Goal: Answer question/provide support: Share knowledge or assist other users

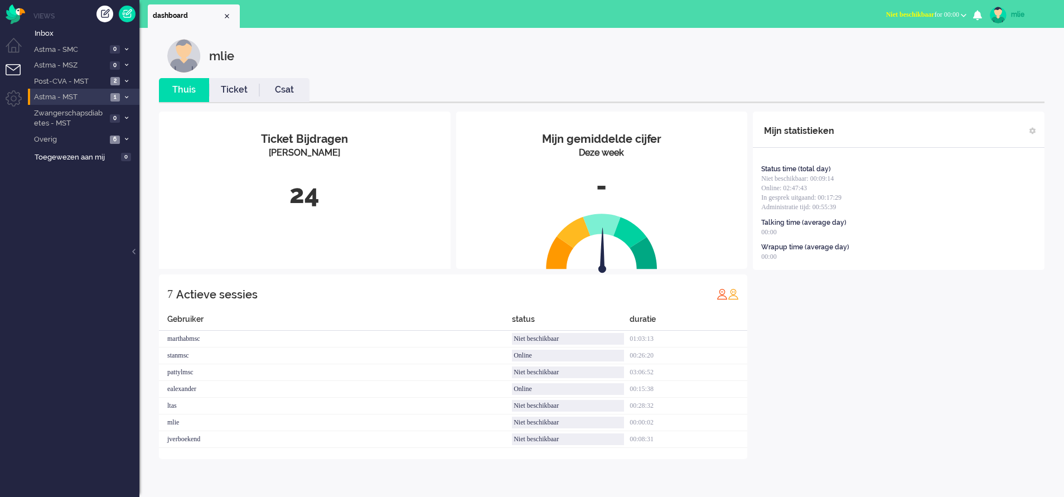
click at [128, 93] on li "Astma - MST 1" at bounding box center [84, 97] width 112 height 16
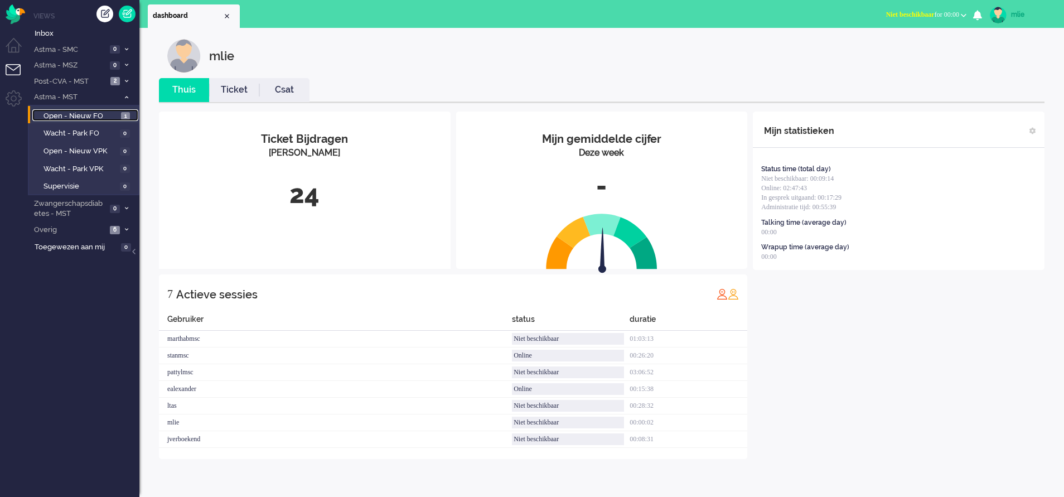
click at [90, 111] on span "Open - Nieuw FO" at bounding box center [81, 116] width 75 height 11
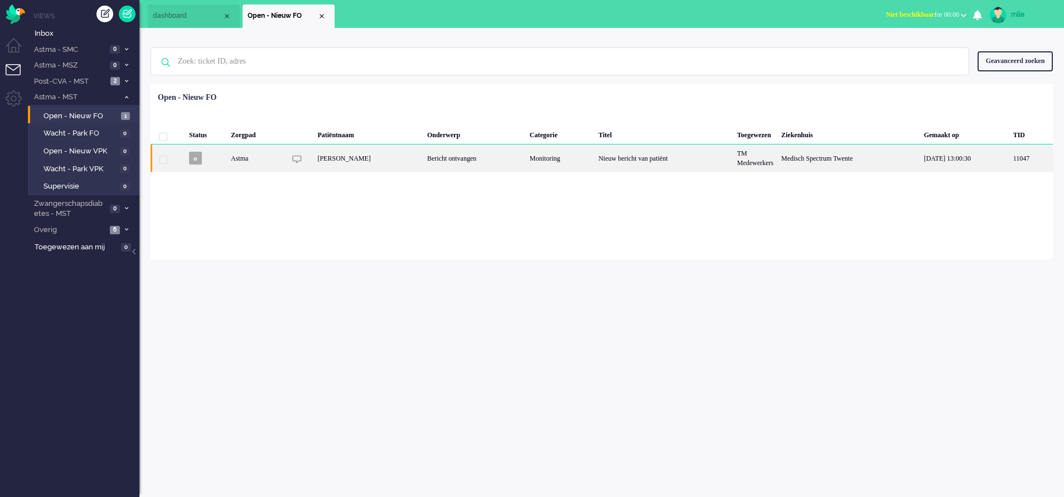
click at [526, 152] on div "Bericht ontvangen" at bounding box center [474, 157] width 103 height 27
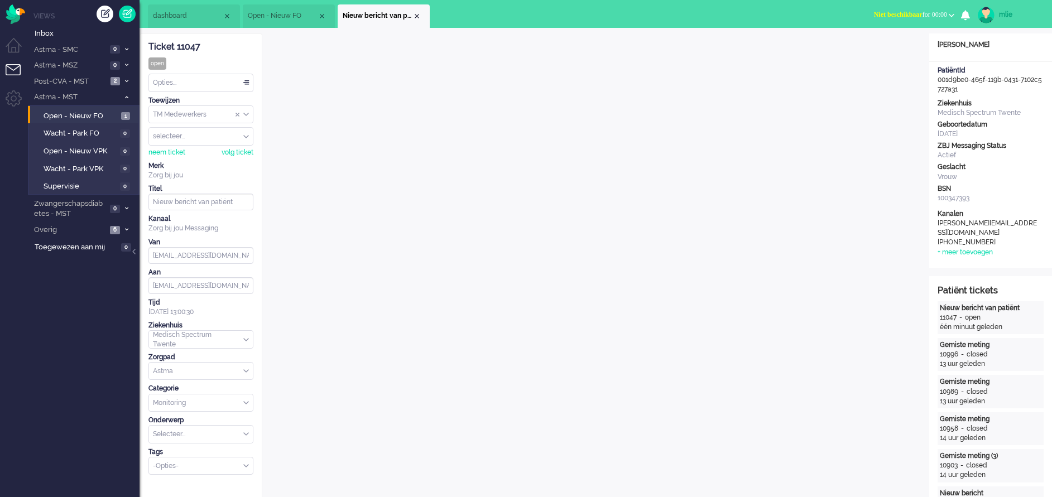
click at [886, 13] on span "Niet beschikbaar" at bounding box center [898, 15] width 49 height 8
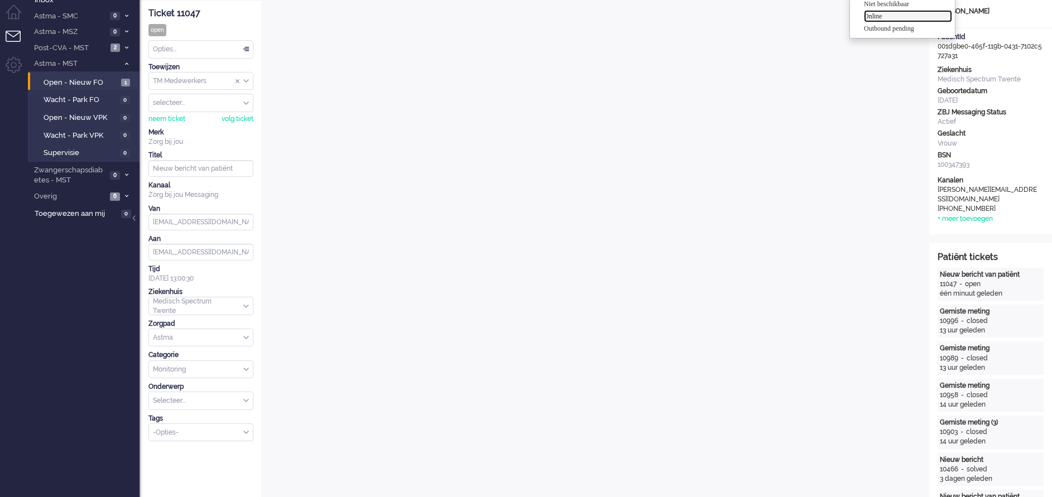
click at [875, 18] on label "Online" at bounding box center [908, 16] width 88 height 9
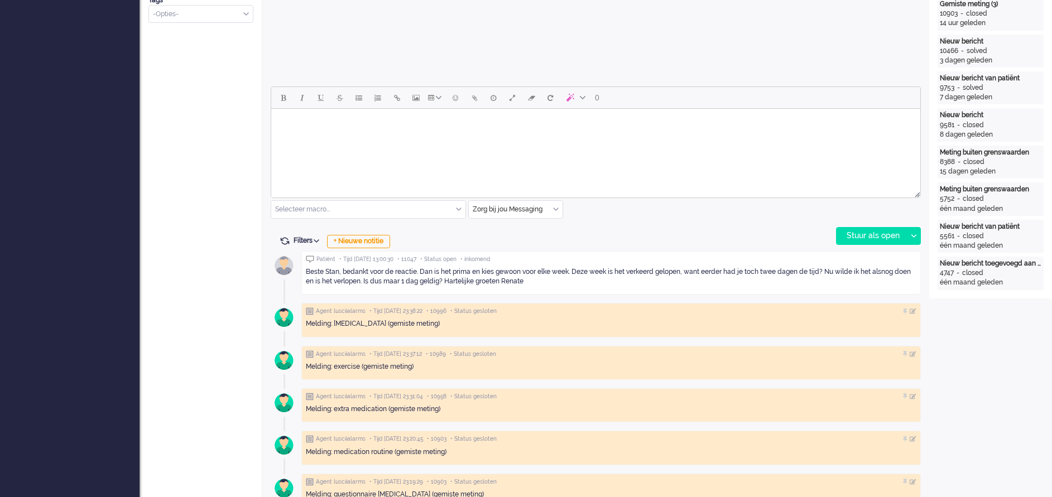
scroll to position [0, 0]
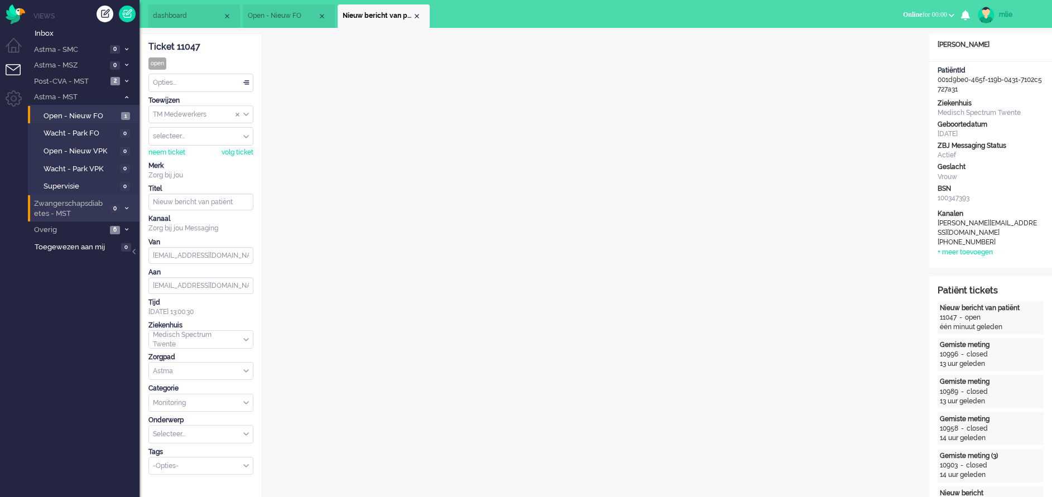
click at [125, 205] on li "Zwangerschapsdiabetes - MST 0" at bounding box center [84, 208] width 112 height 26
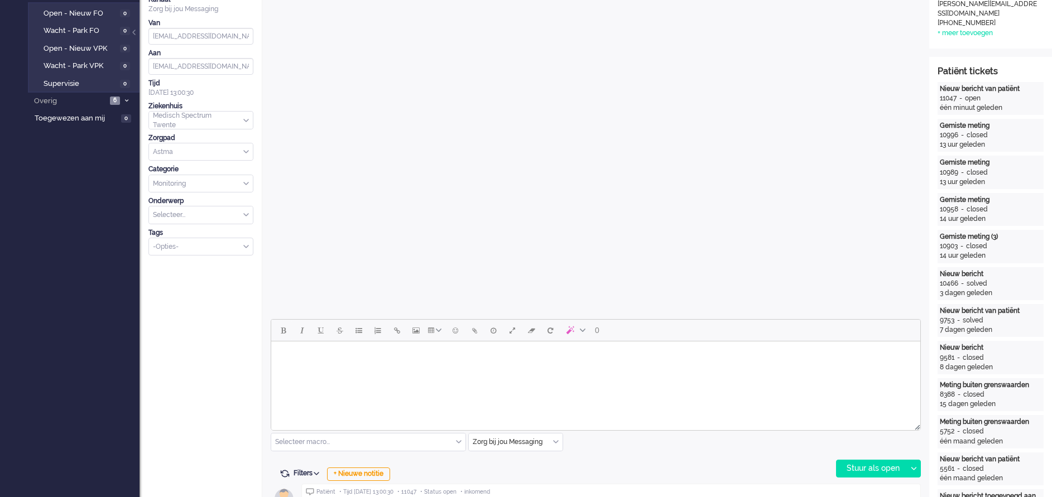
scroll to position [418, 0]
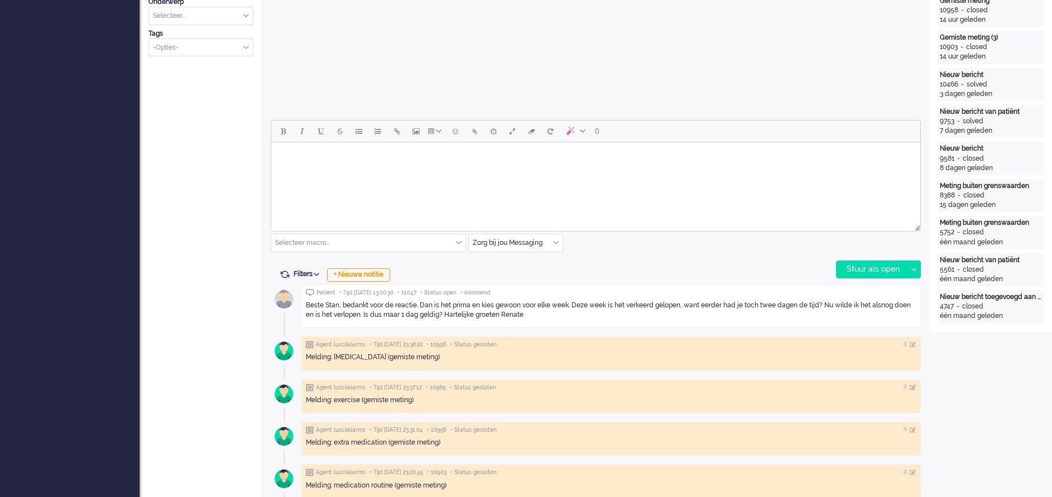
click at [337, 160] on body "Rich Text Area. Press ALT-0 for help." at bounding box center [596, 157] width 640 height 20
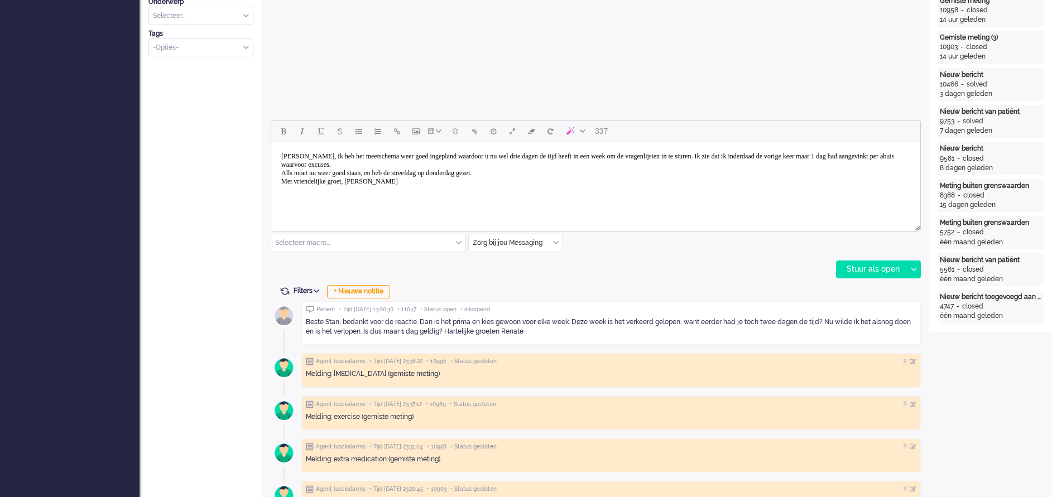
click at [364, 179] on body "[PERSON_NAME], ik heb het meetschema weer goed ingepland waardoor u nu wel drie…" at bounding box center [596, 169] width 640 height 45
click at [780, 157] on body "[PERSON_NAME], ik heb het meetschema weer goed ingepland waardoor u nu wel drie…" at bounding box center [596, 169] width 640 height 45
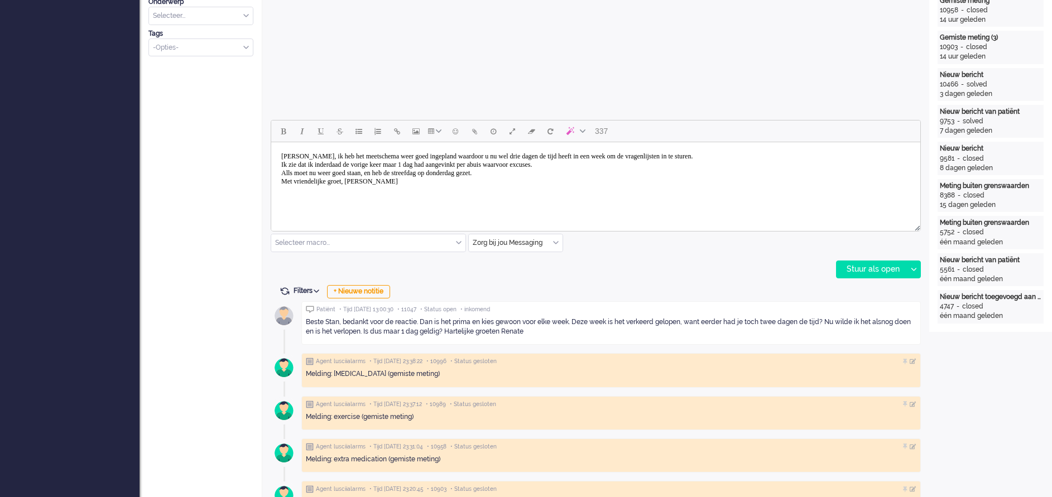
click at [290, 171] on body "[PERSON_NAME], ik heb het meetschema weer goed ingepland waardoor u nu wel drie…" at bounding box center [596, 169] width 640 height 45
click at [857, 269] on div "Stuur als open" at bounding box center [871, 269] width 70 height 17
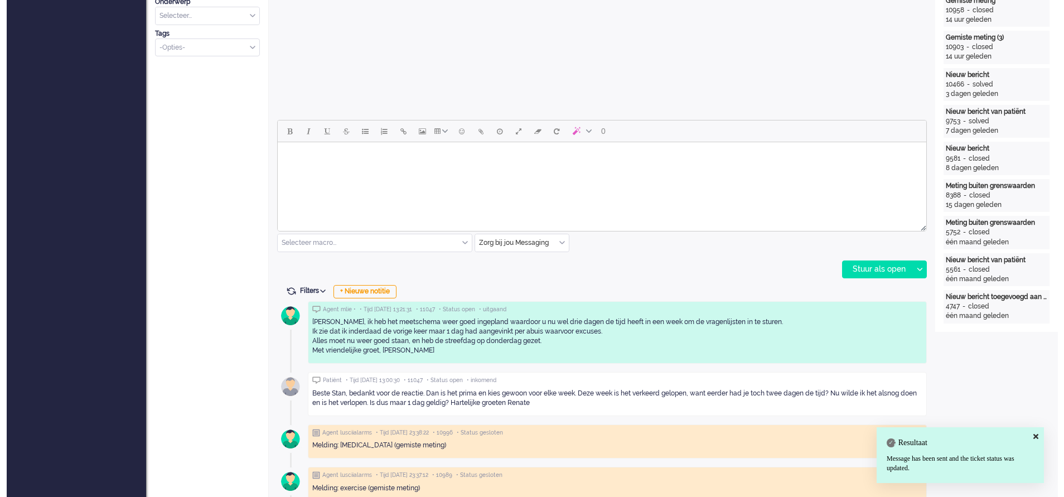
scroll to position [0, 0]
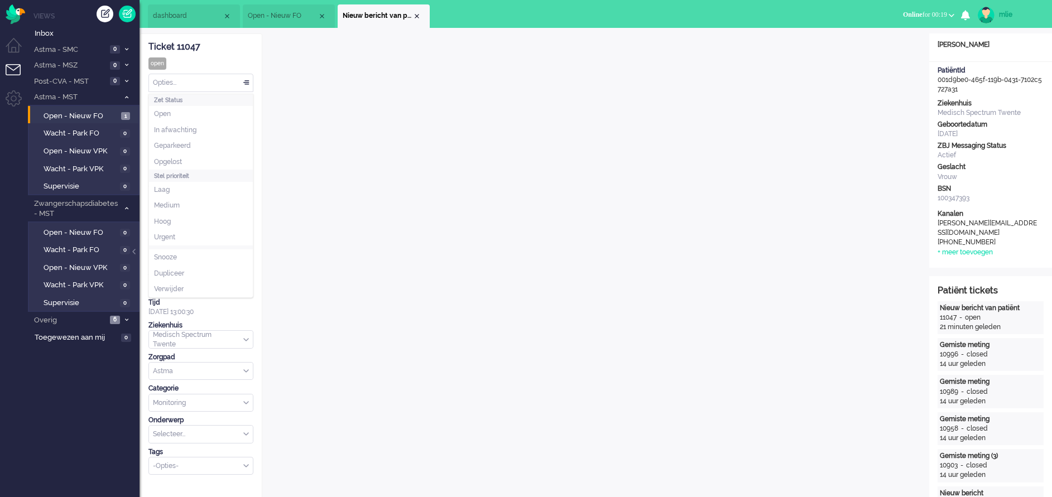
click at [243, 78] on div "Opties..." at bounding box center [201, 82] width 104 height 17
click at [186, 156] on li "Opgelost" at bounding box center [201, 162] width 104 height 16
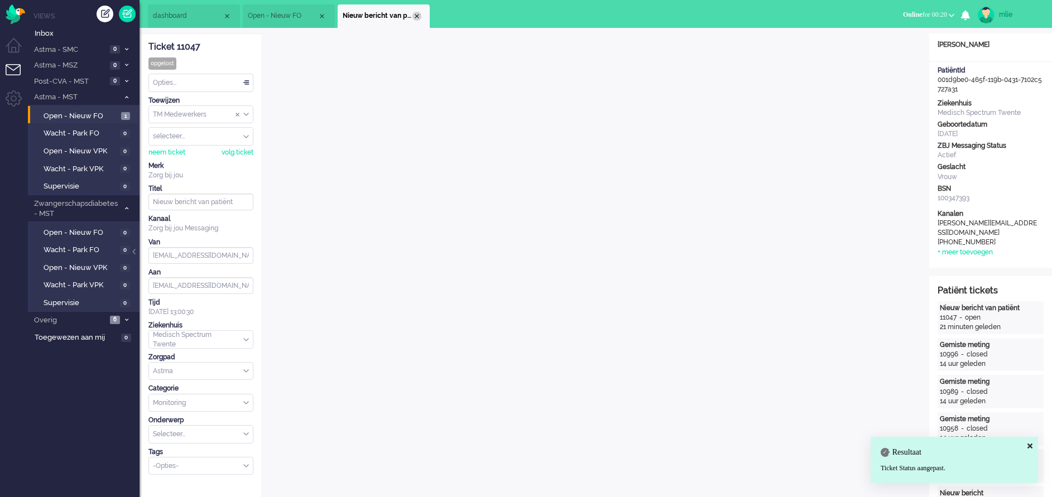
click at [416, 16] on div "Close tab" at bounding box center [416, 16] width 9 height 9
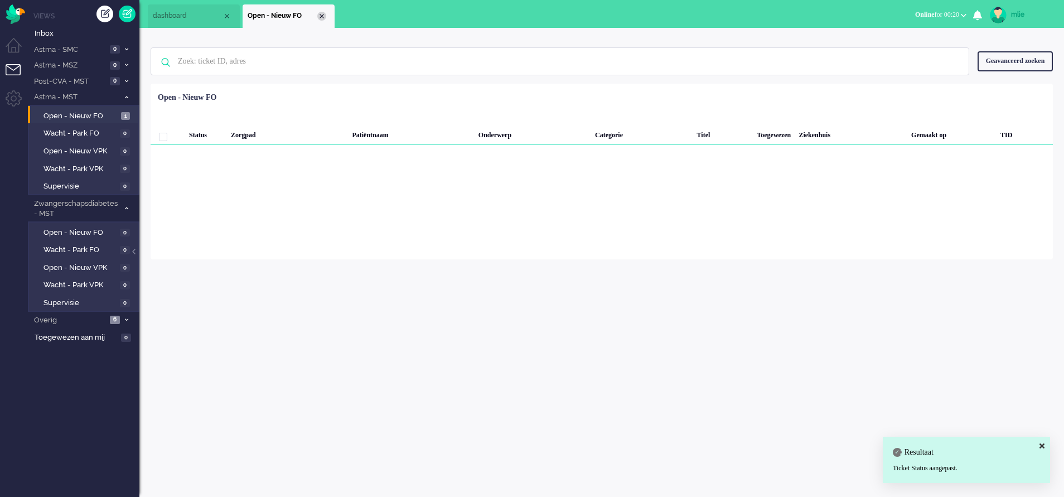
click at [321, 15] on div "Close tab" at bounding box center [321, 16] width 9 height 9
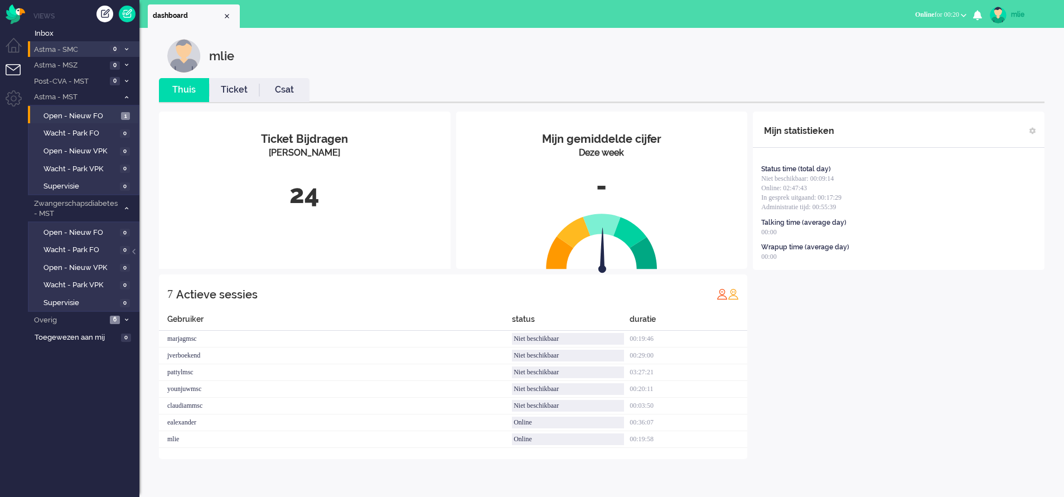
click at [128, 46] on span at bounding box center [126, 49] width 8 height 6
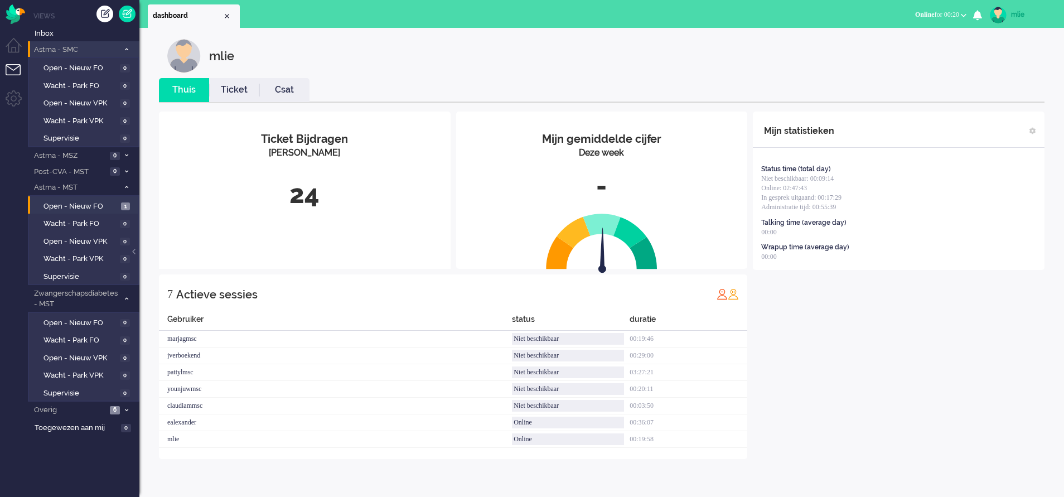
click at [128, 46] on span at bounding box center [126, 49] width 8 height 6
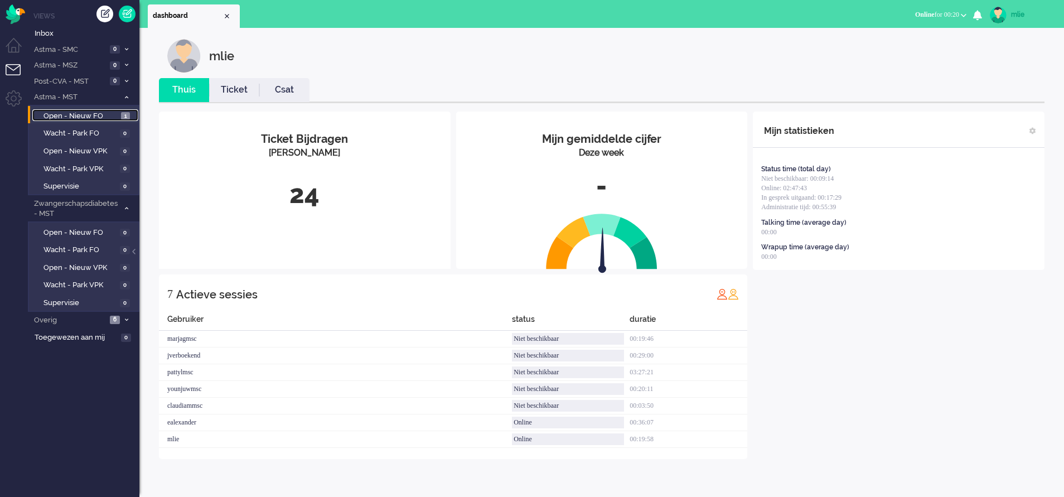
click at [80, 115] on span "Open - Nieuw FO" at bounding box center [81, 116] width 75 height 11
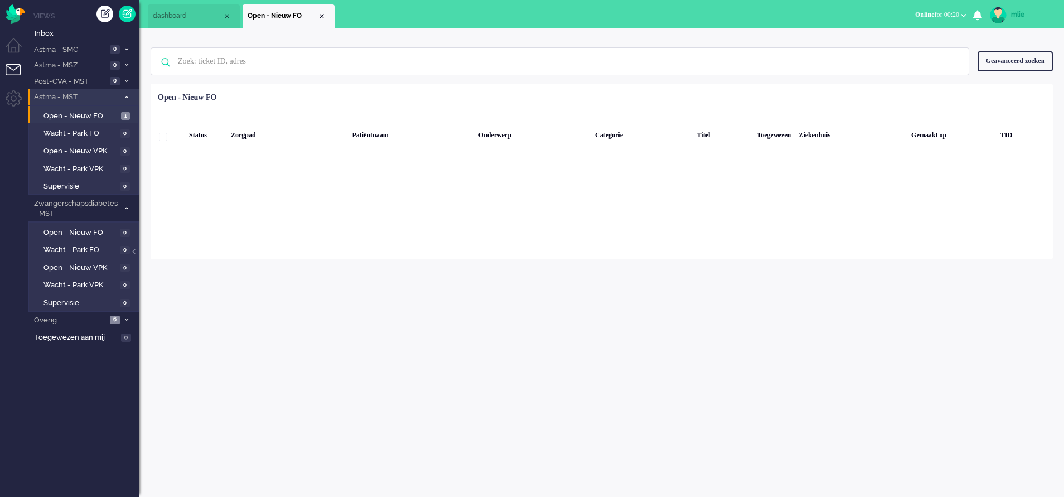
click at [125, 97] on icon at bounding box center [126, 97] width 3 height 4
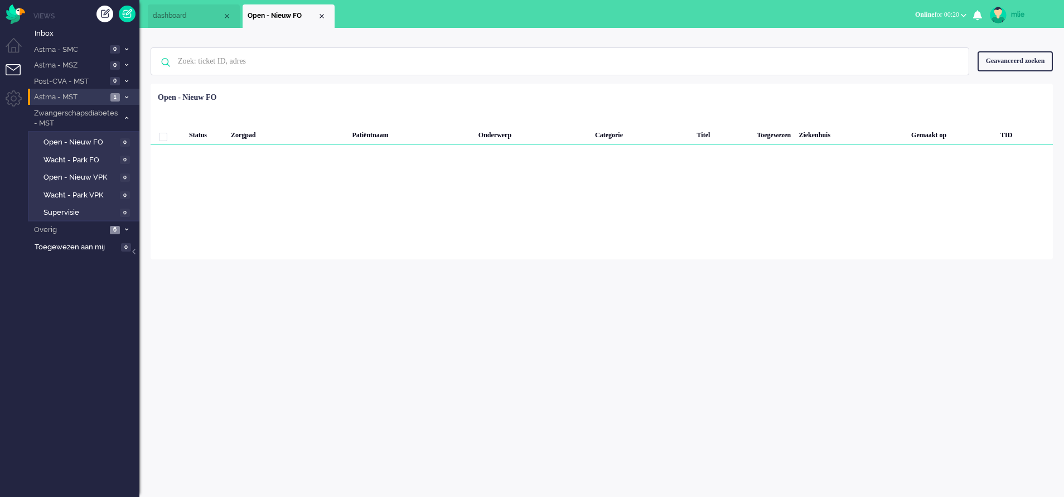
click at [125, 97] on icon at bounding box center [126, 97] width 3 height 4
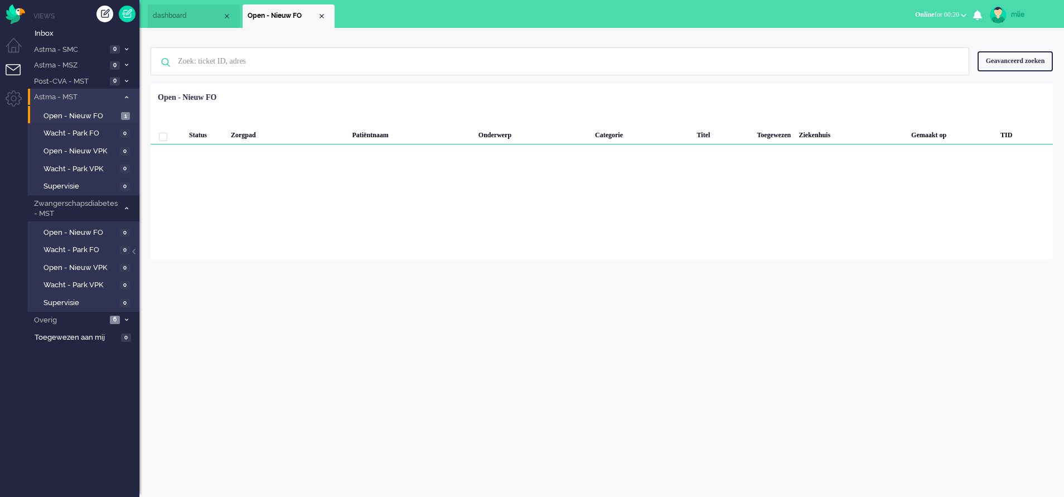
click at [125, 97] on icon at bounding box center [126, 97] width 3 height 4
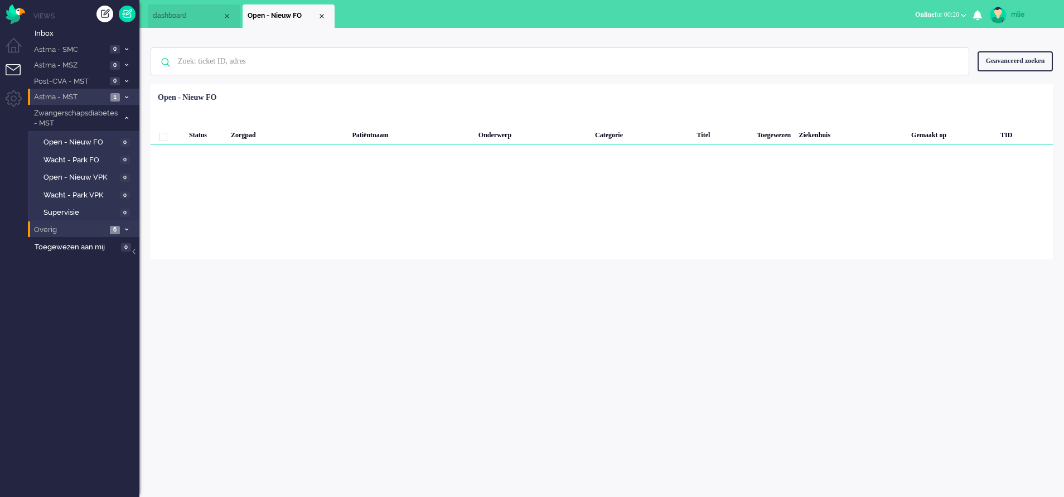
click at [91, 230] on span "Overig" at bounding box center [69, 230] width 74 height 11
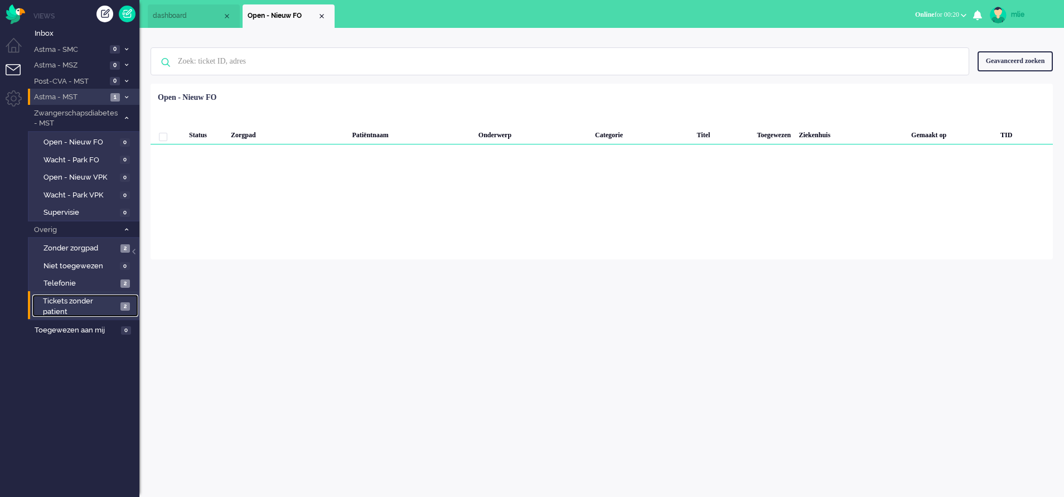
click at [69, 305] on span "Tickets zonder patient" at bounding box center [80, 306] width 74 height 21
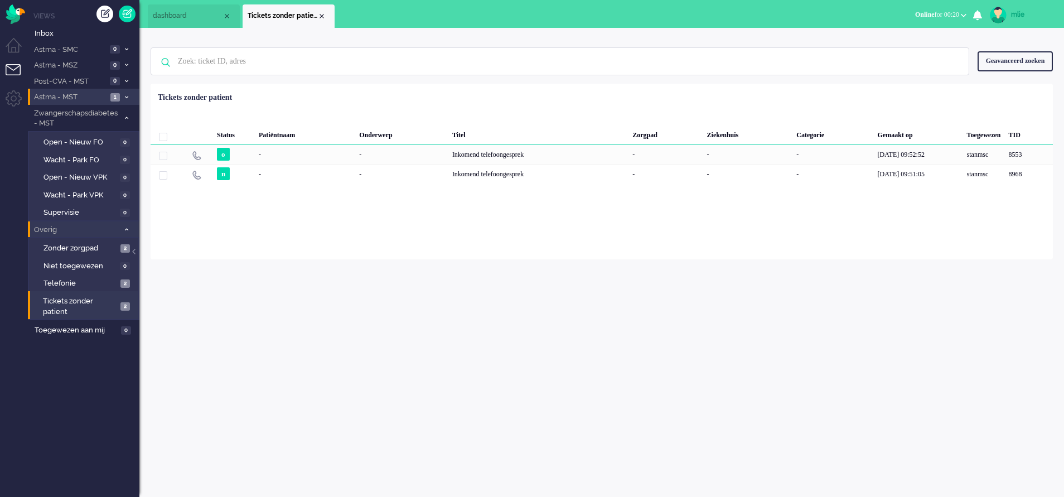
click at [126, 227] on span at bounding box center [126, 230] width 8 height 6
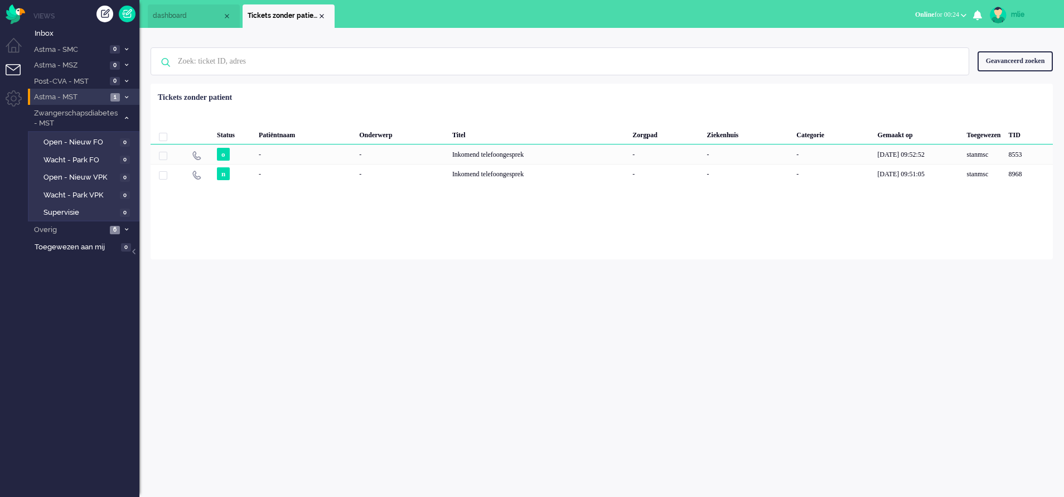
click at [112, 91] on li "Astma - MST 1" at bounding box center [84, 97] width 112 height 16
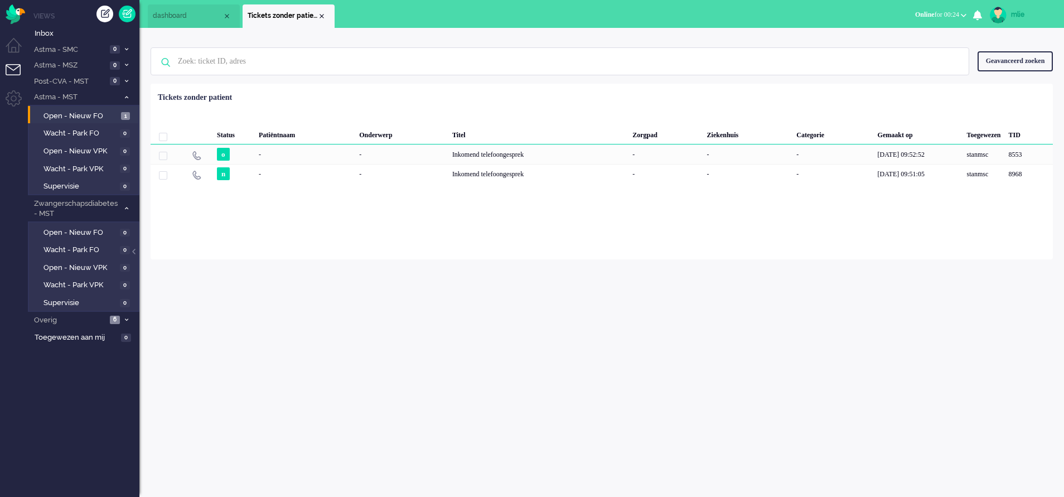
click at [88, 108] on li "Open - Nieuw FO 1" at bounding box center [83, 115] width 110 height 18
click at [88, 113] on span "Open - Nieuw FO" at bounding box center [81, 116] width 75 height 11
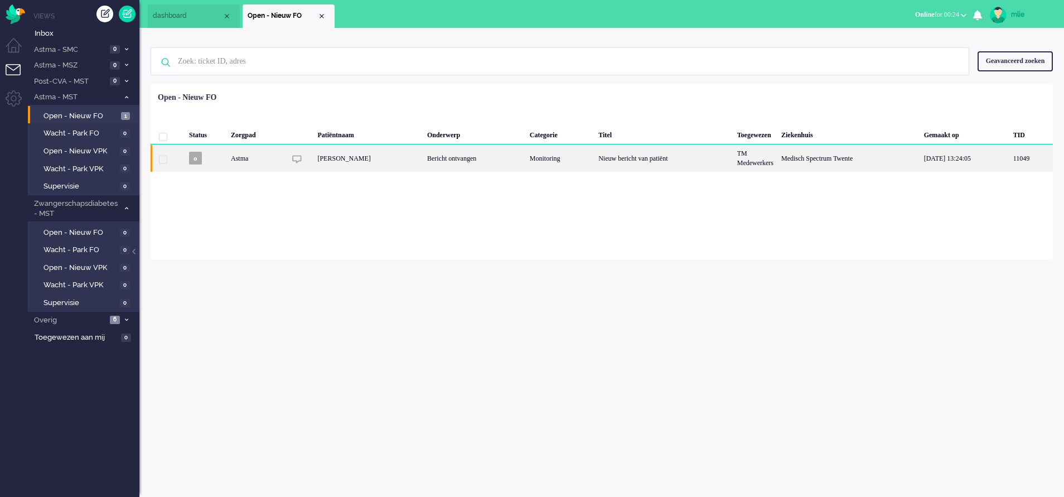
click at [677, 161] on div "Nieuw bericht van patiënt" at bounding box center [664, 157] width 139 height 27
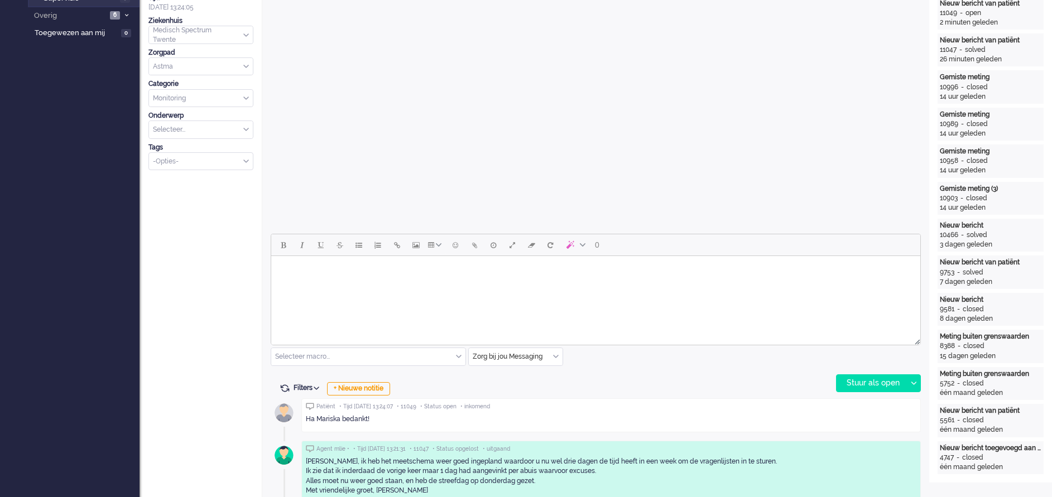
click at [356, 282] on html at bounding box center [595, 270] width 649 height 28
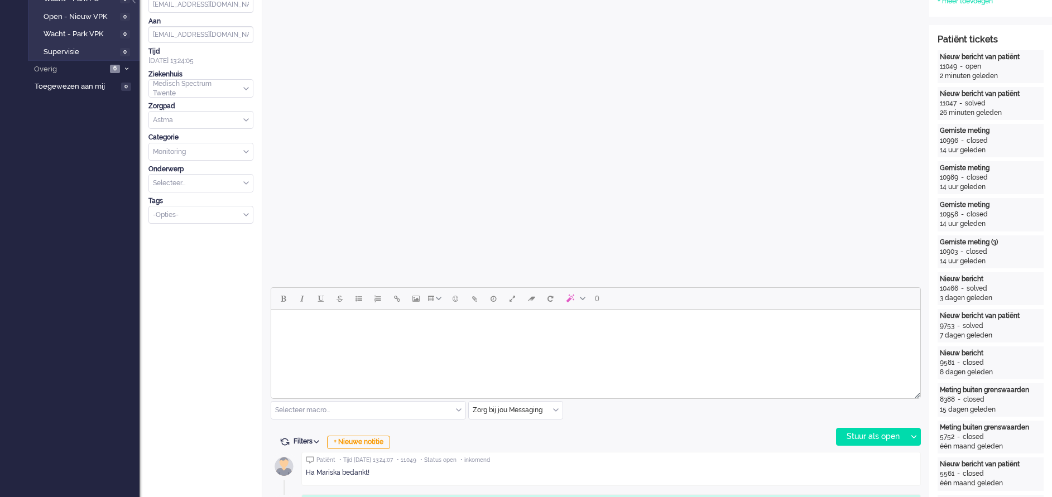
scroll to position [290, 0]
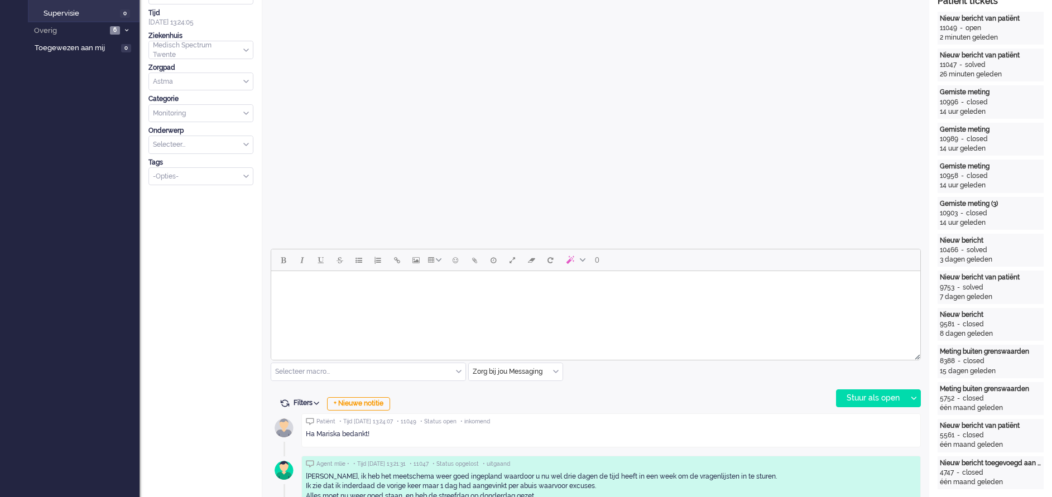
click at [318, 300] on html at bounding box center [595, 285] width 649 height 28
click at [858, 399] on div "Stuur als open" at bounding box center [871, 398] width 70 height 17
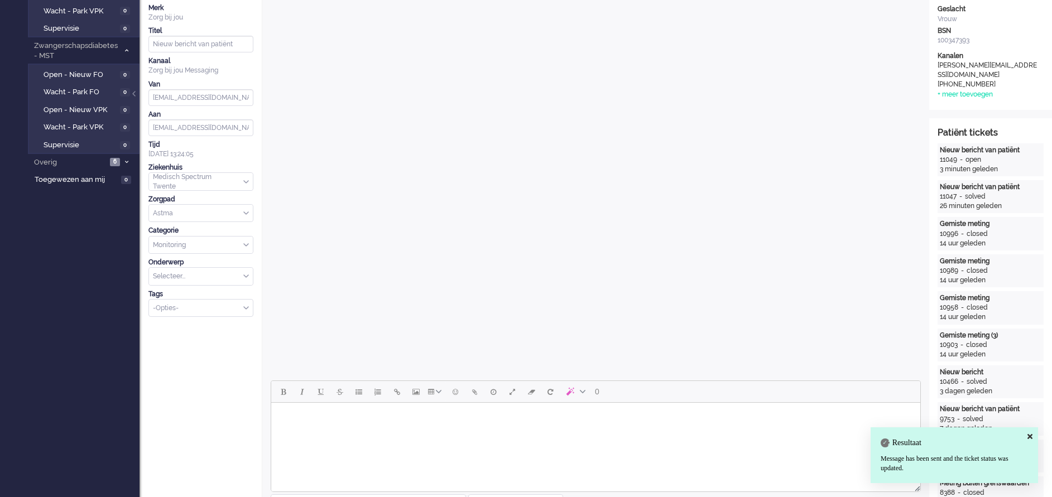
scroll to position [0, 0]
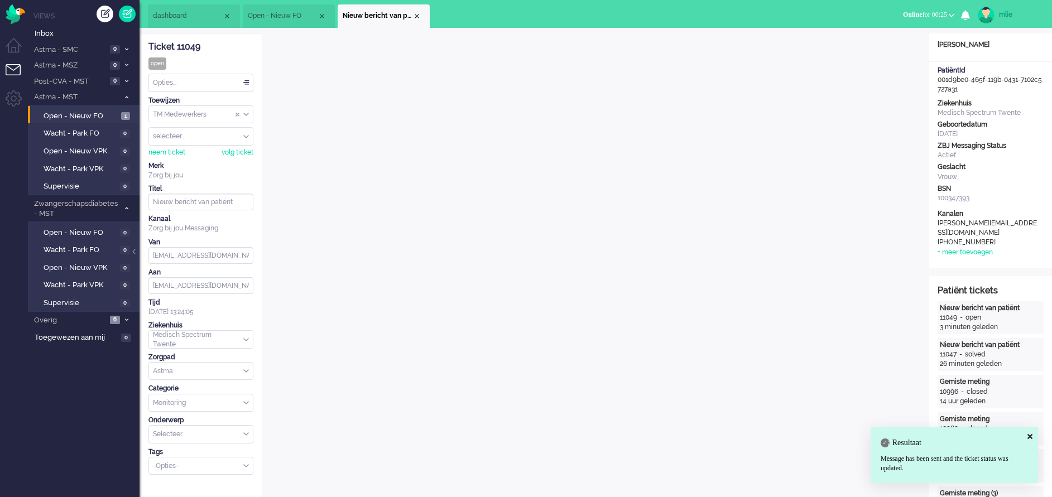
click at [240, 79] on div "Opties..." at bounding box center [201, 82] width 104 height 17
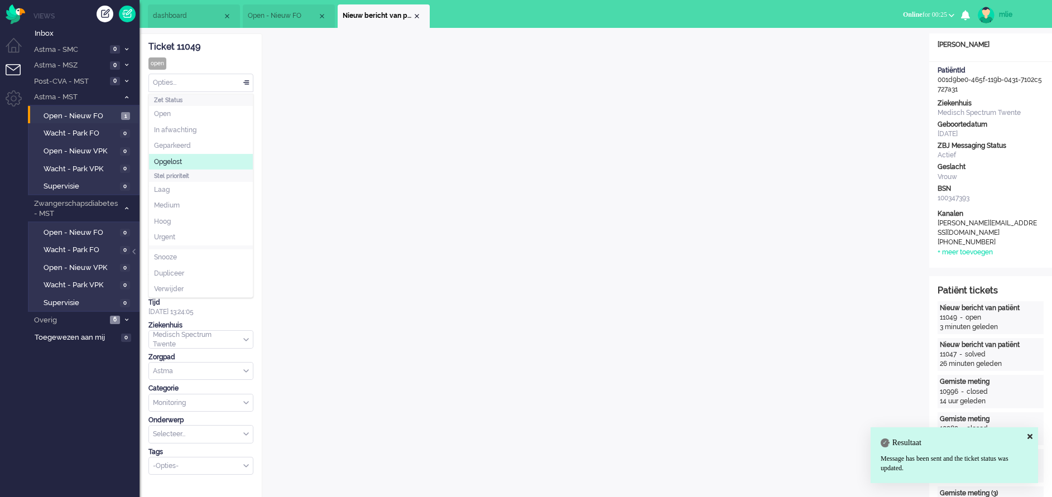
click at [177, 165] on span "Opgelost" at bounding box center [168, 161] width 28 height 9
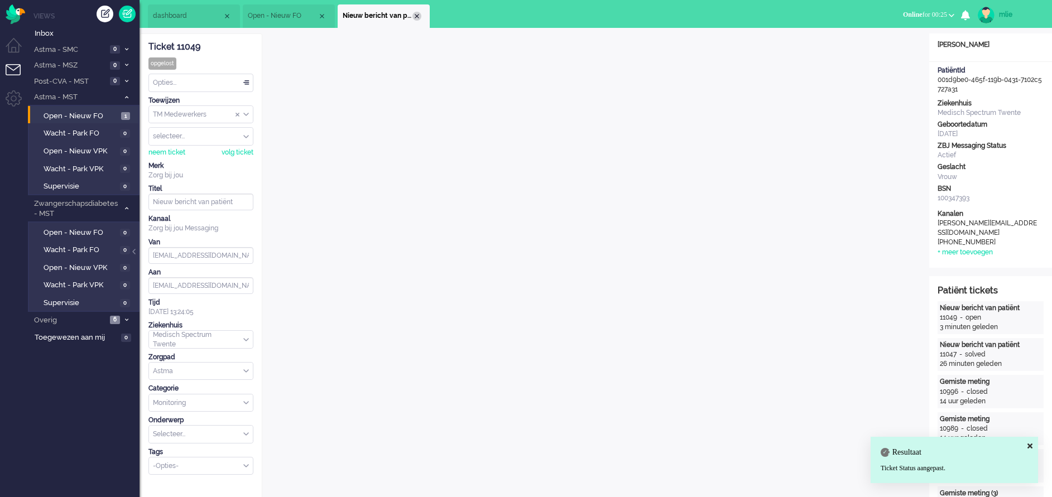
click at [416, 15] on div "Close tab" at bounding box center [416, 16] width 9 height 9
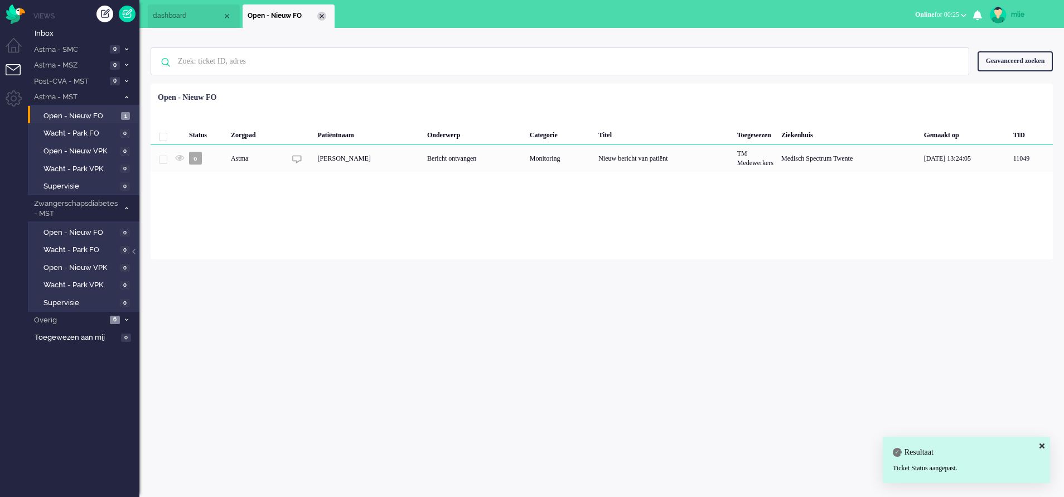
click at [320, 15] on div "Close tab" at bounding box center [321, 16] width 9 height 9
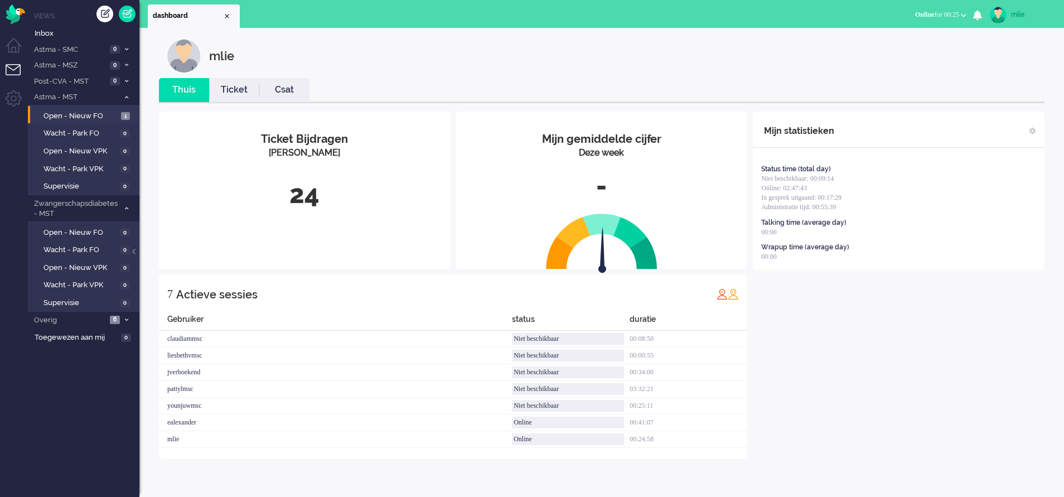
click at [230, 90] on link "Ticket" at bounding box center [234, 90] width 50 height 13
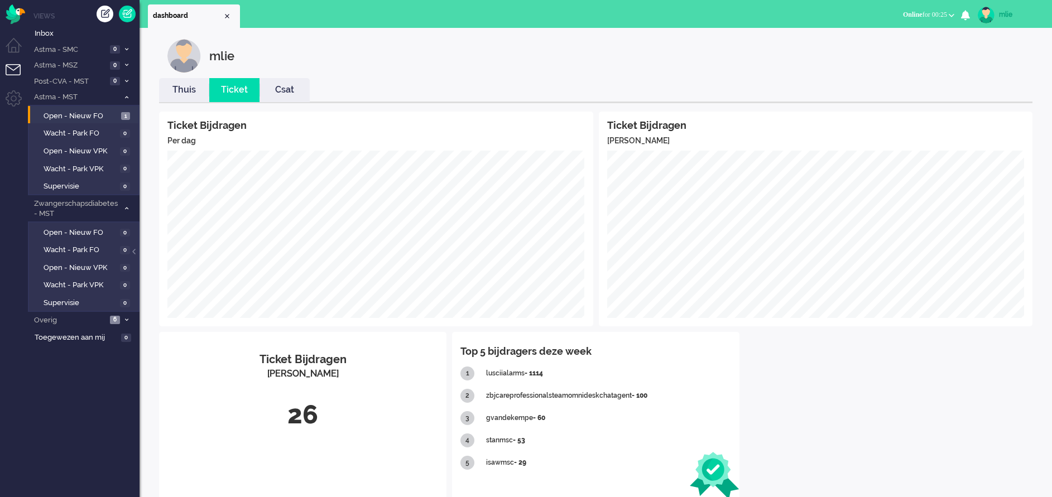
click at [189, 90] on link "Thuis" at bounding box center [184, 90] width 50 height 13
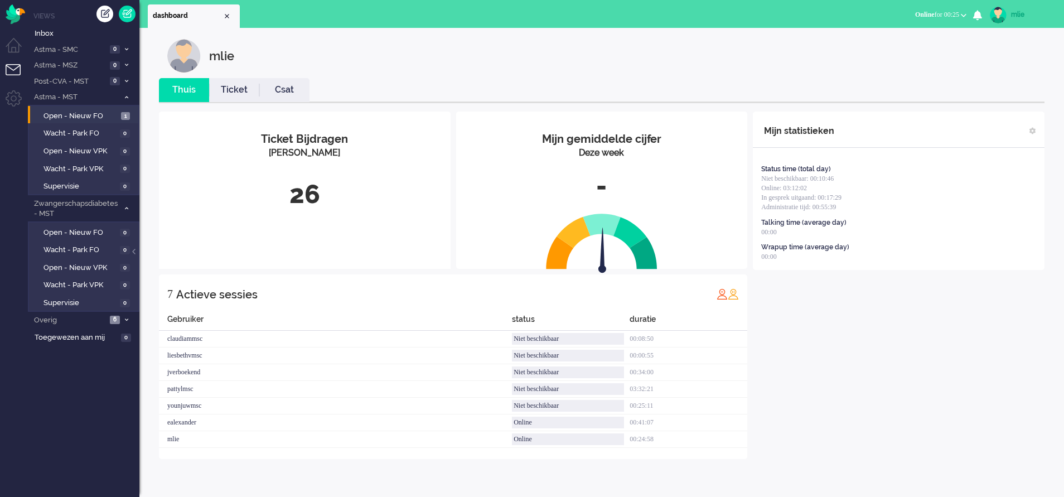
click at [229, 88] on link "Ticket" at bounding box center [234, 90] width 50 height 13
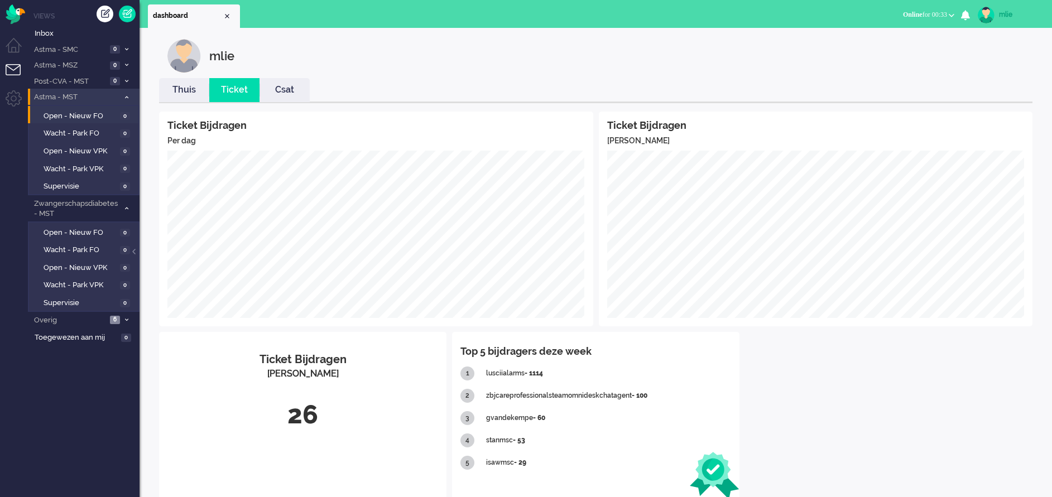
click at [129, 92] on li "Astma - MST 0" at bounding box center [84, 97] width 112 height 16
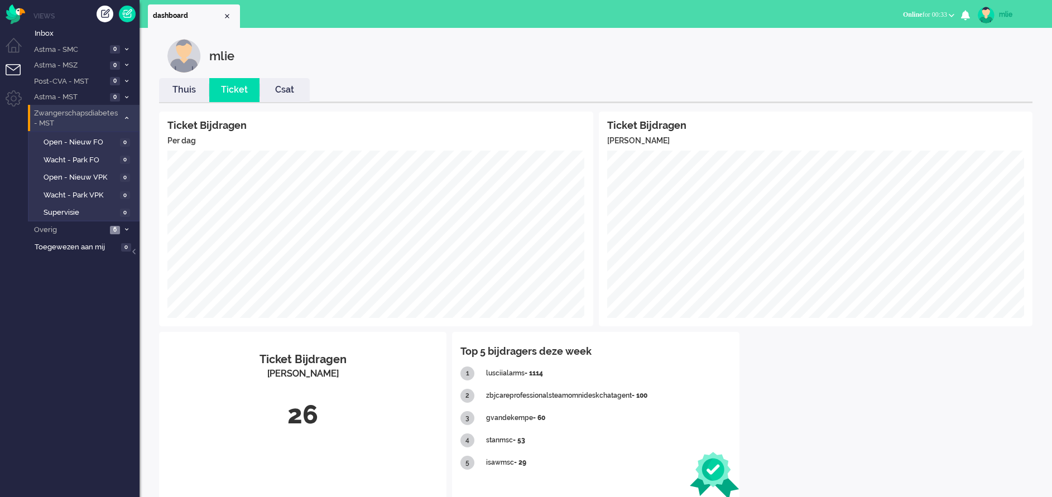
click at [125, 115] on span at bounding box center [126, 118] width 8 height 6
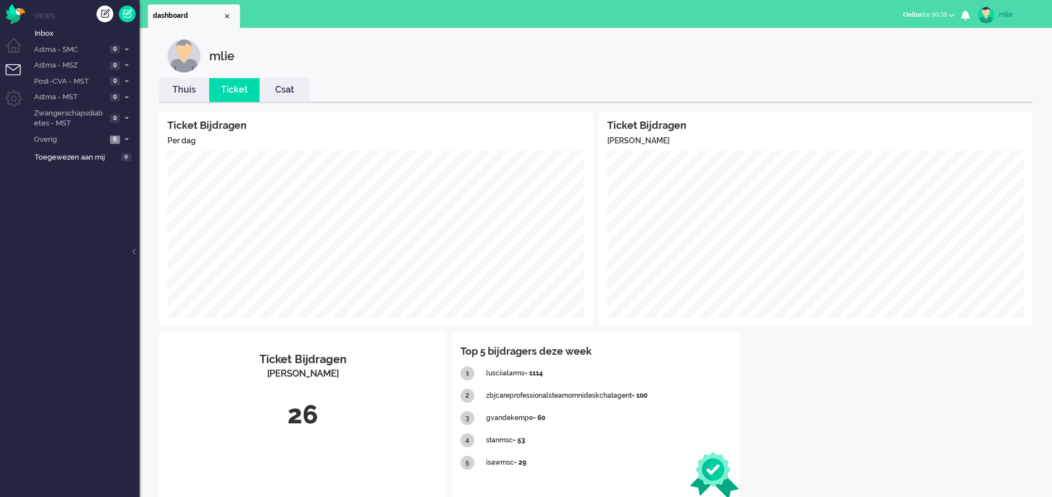
click at [182, 95] on link "Thuis" at bounding box center [184, 90] width 50 height 13
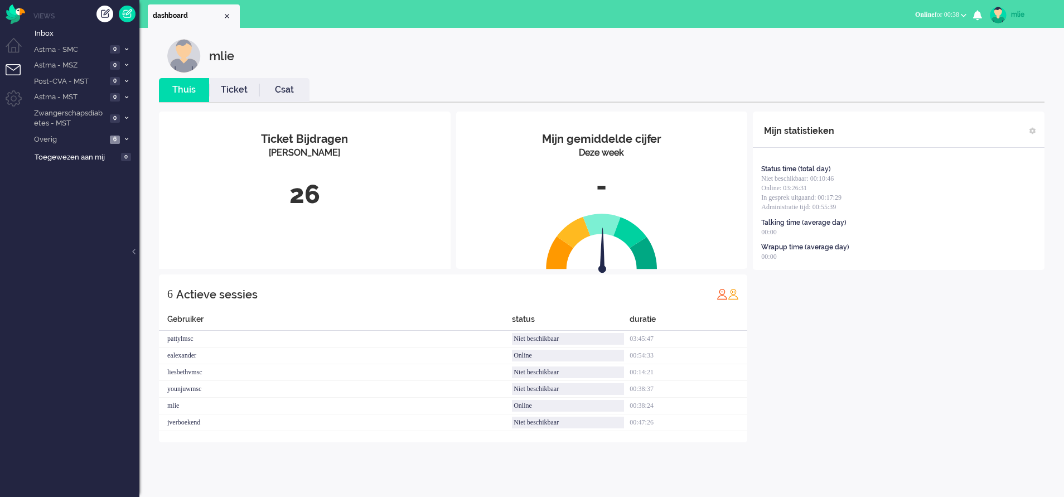
click at [235, 88] on link "Ticket" at bounding box center [234, 90] width 50 height 13
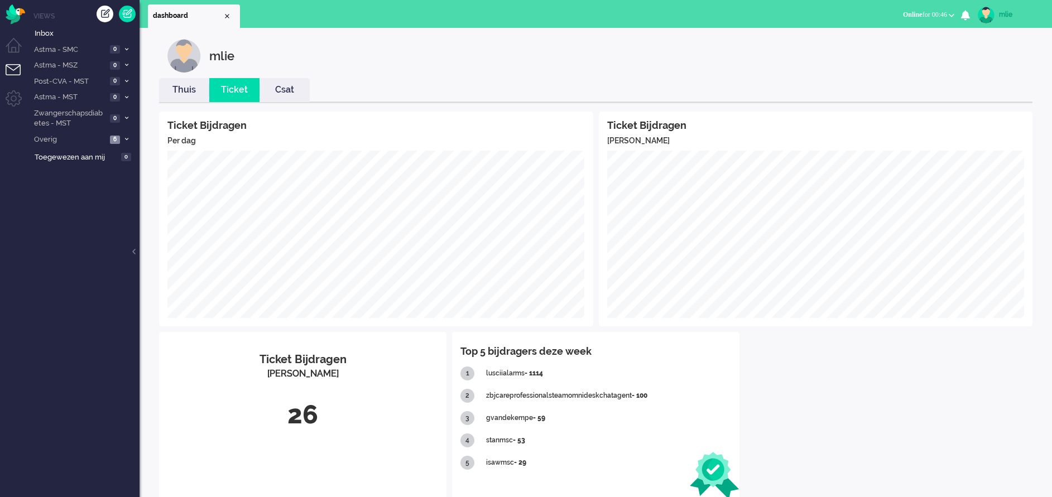
click at [182, 91] on link "Thuis" at bounding box center [184, 90] width 50 height 13
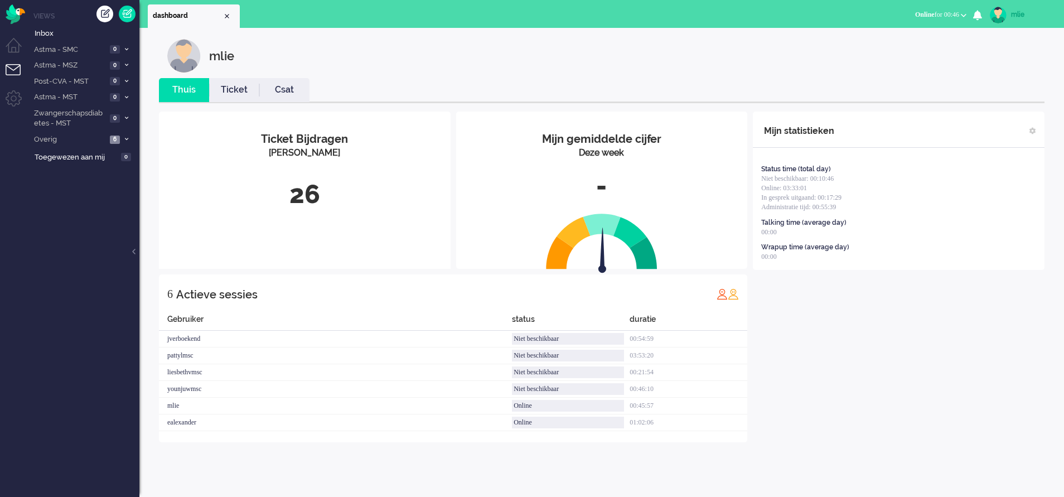
click at [240, 89] on link "Ticket" at bounding box center [234, 90] width 50 height 13
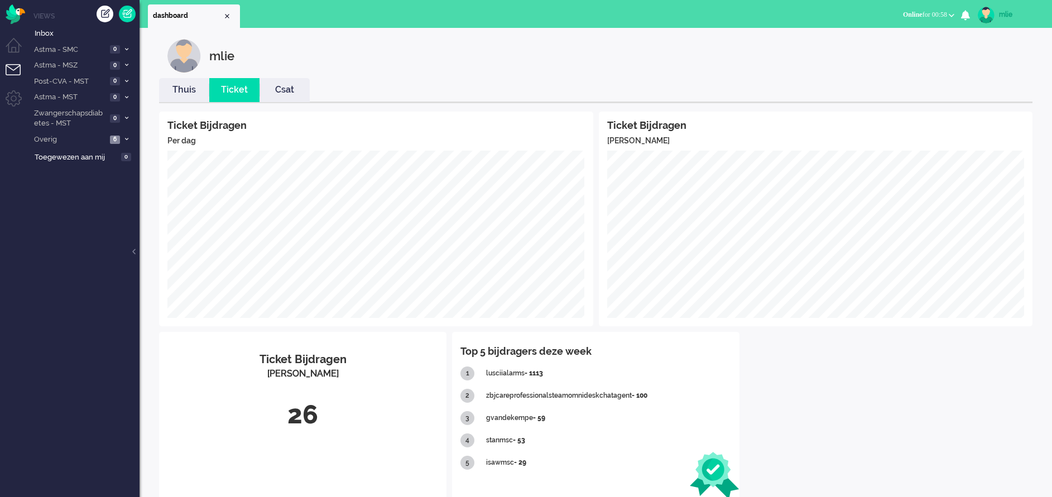
click at [189, 90] on link "Thuis" at bounding box center [184, 90] width 50 height 13
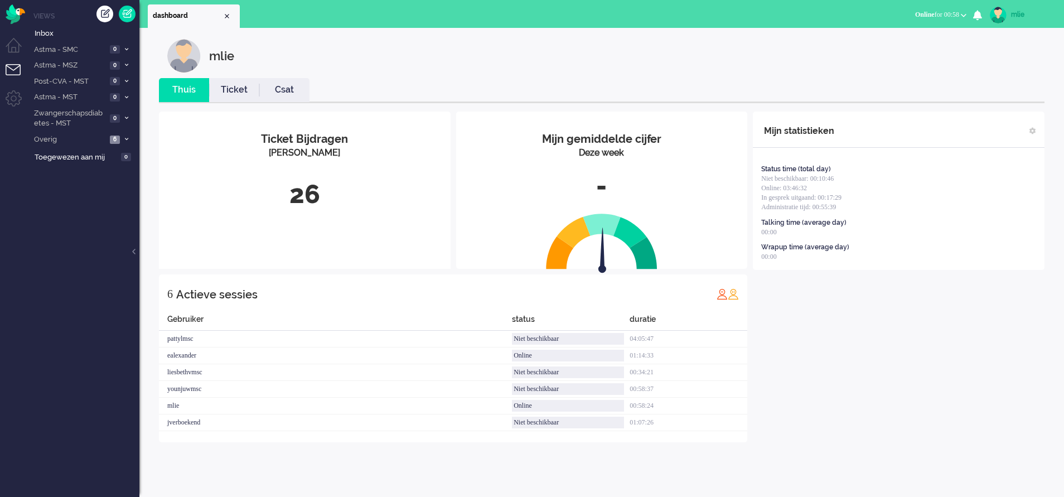
click at [245, 93] on link "Ticket" at bounding box center [234, 90] width 50 height 13
